Goal: Task Accomplishment & Management: Complete application form

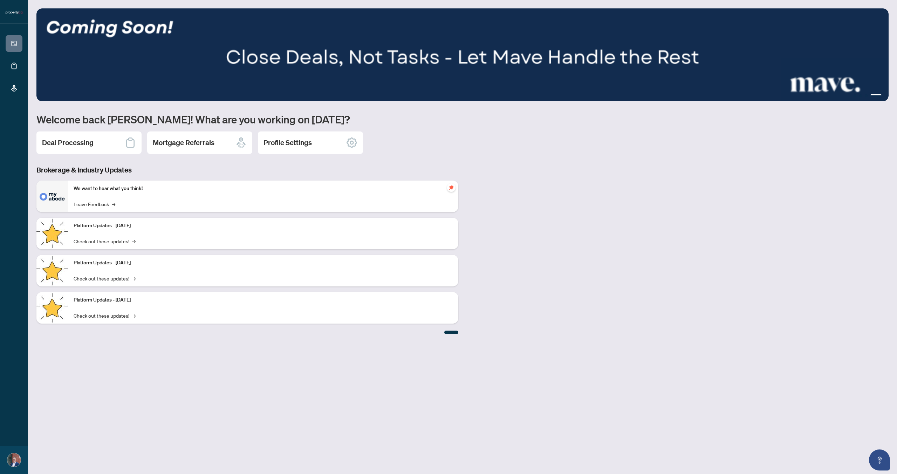
click at [106, 187] on p "We want to hear what you think!" at bounding box center [263, 189] width 379 height 8
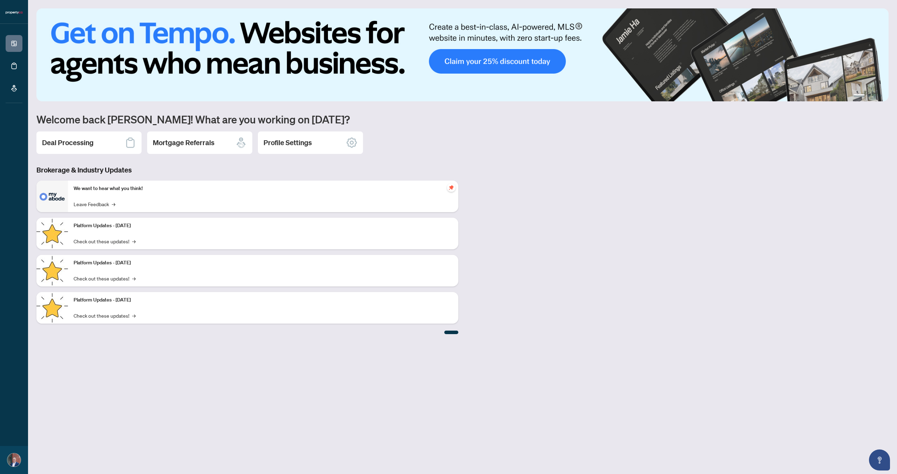
click at [126, 197] on div "We want to hear what you think! Leave Feedback →" at bounding box center [263, 196] width 390 height 32
click at [111, 227] on p "Platform Updates - [DATE]" at bounding box center [263, 226] width 379 height 8
click at [98, 147] on div "Deal Processing" at bounding box center [88, 142] width 105 height 22
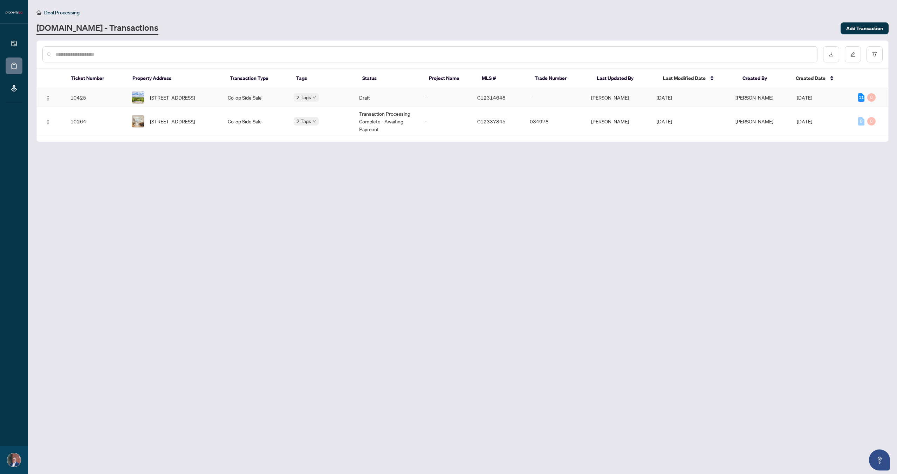
click at [383, 96] on td "Draft" at bounding box center [387, 97] width 66 height 19
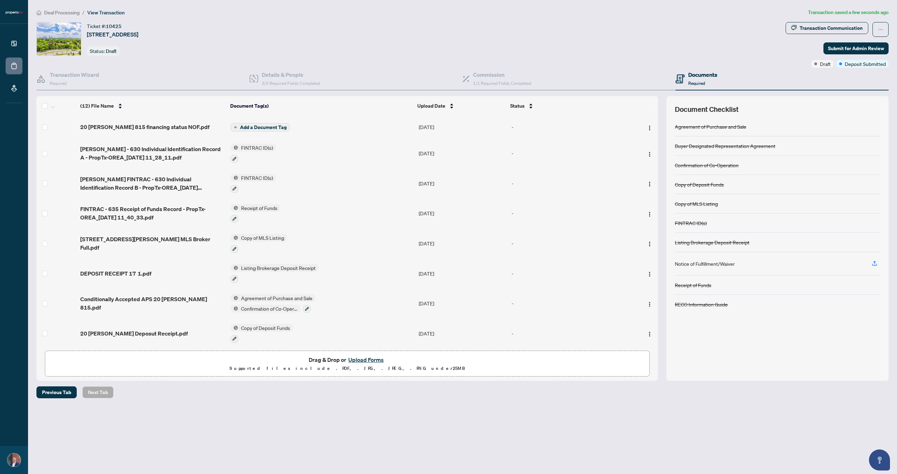
click at [262, 129] on span "Add a Document Tag" at bounding box center [263, 127] width 47 height 5
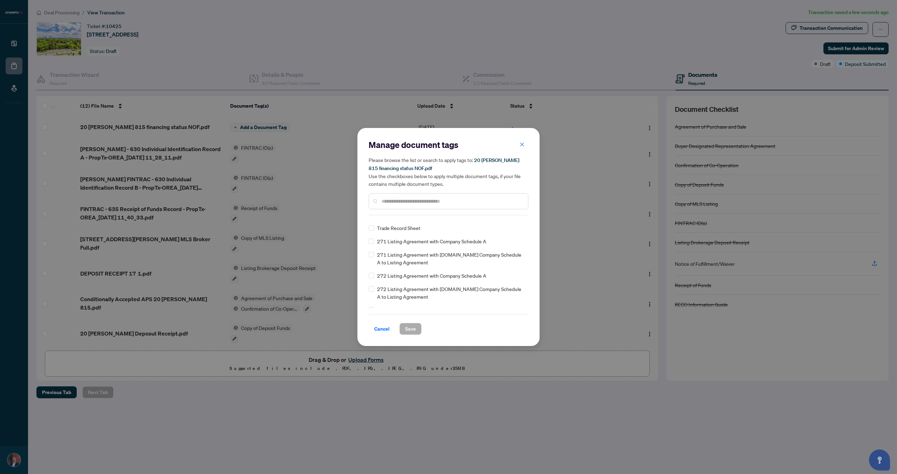
scroll to position [715, 0]
click at [388, 204] on input "text" at bounding box center [452, 201] width 141 height 8
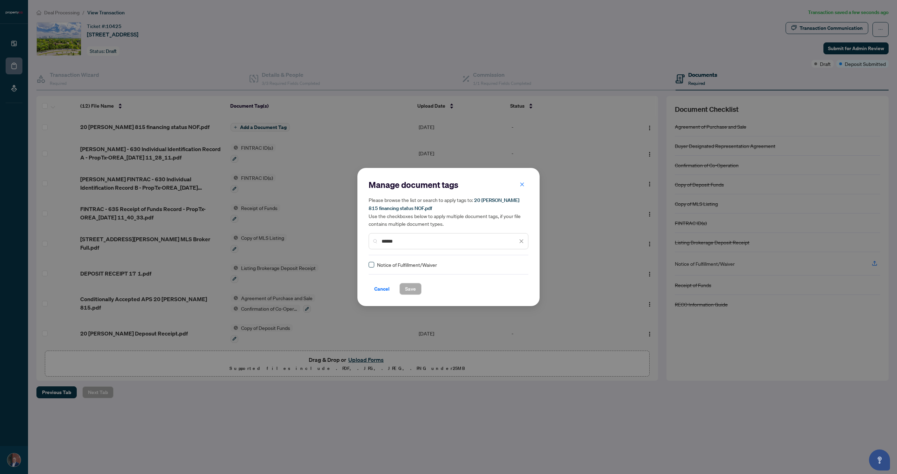
type input "******"
click at [413, 289] on span "Save" at bounding box center [410, 288] width 11 height 11
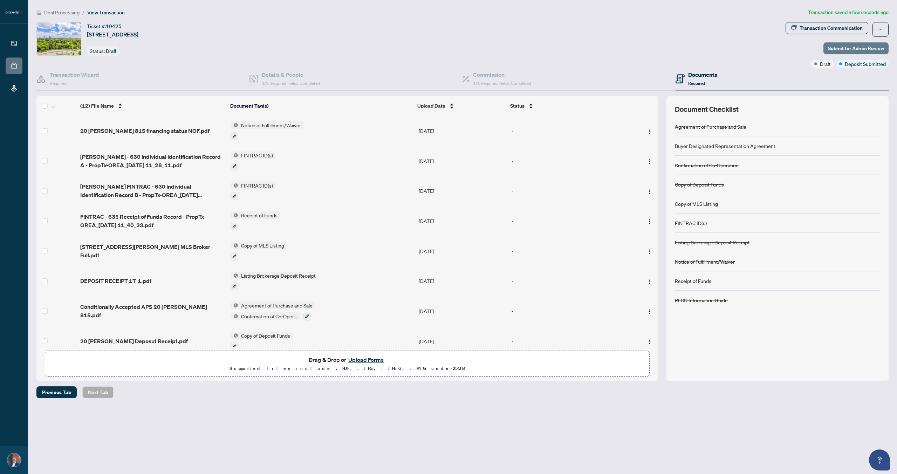
click at [873, 45] on span "Submit for Admin Review" at bounding box center [856, 48] width 56 height 11
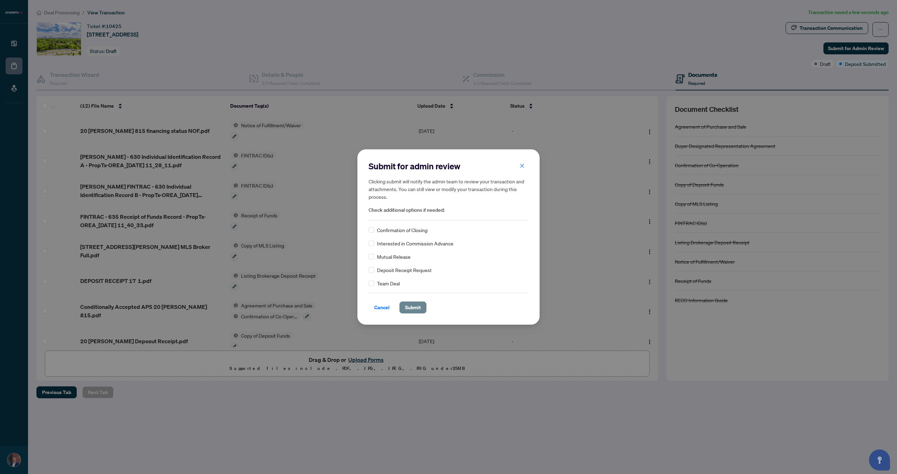
click at [413, 306] on span "Submit" at bounding box center [413, 307] width 16 height 11
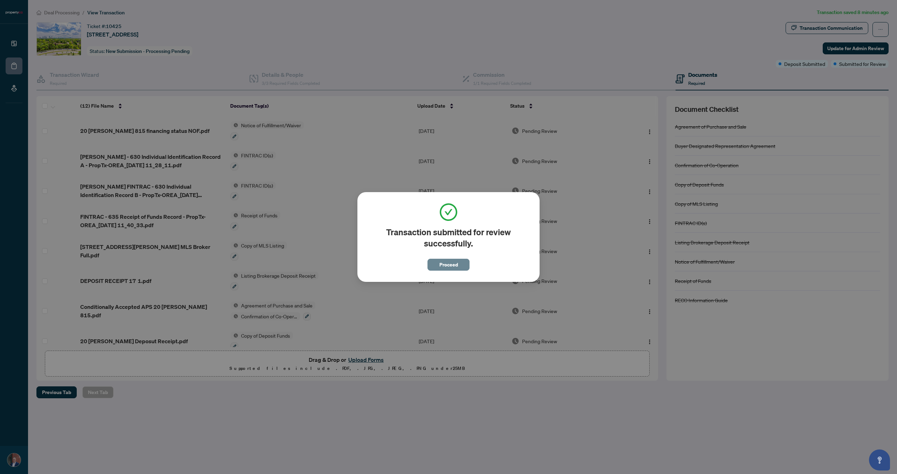
click at [449, 264] on span "Proceed" at bounding box center [448, 264] width 19 height 11
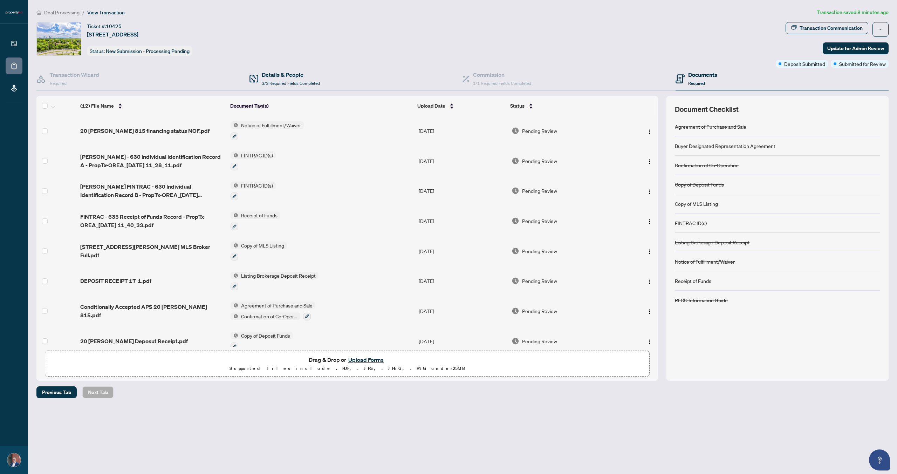
click at [272, 69] on div "Details & People 3/3 Required Fields Completed" at bounding box center [356, 79] width 213 height 23
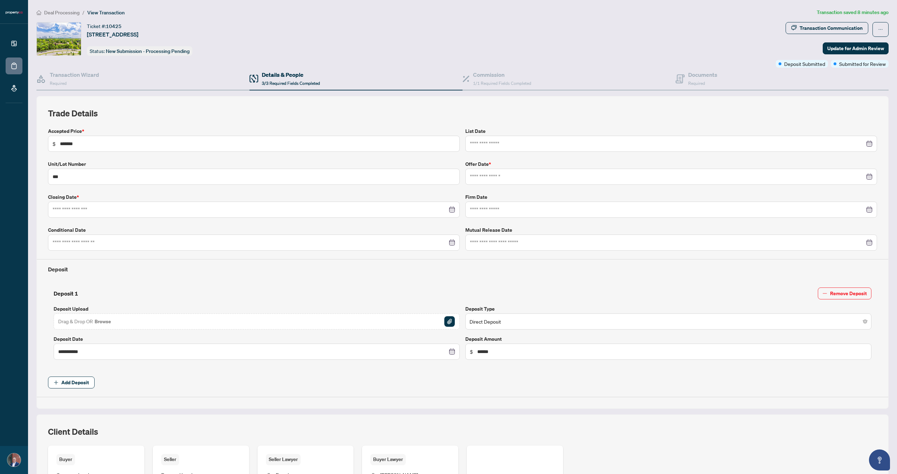
type input "**********"
